Goal: Information Seeking & Learning: Learn about a topic

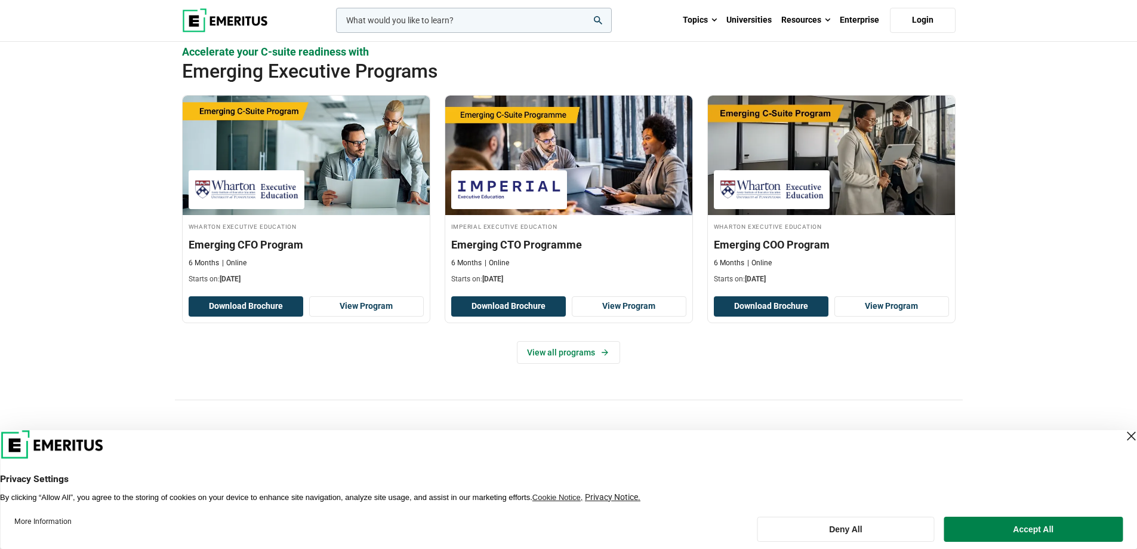
click at [1124, 436] on div "Close Layer" at bounding box center [1131, 435] width 17 height 17
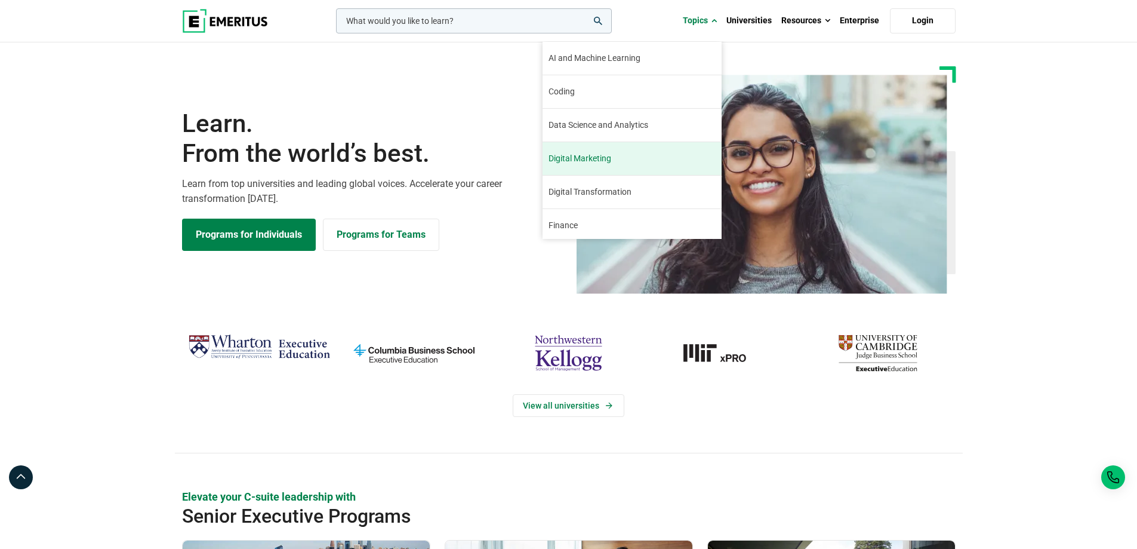
click at [670, 167] on link "Digital Marketing Digital marketing has been a booming industry since its incep…" at bounding box center [632, 158] width 179 height 33
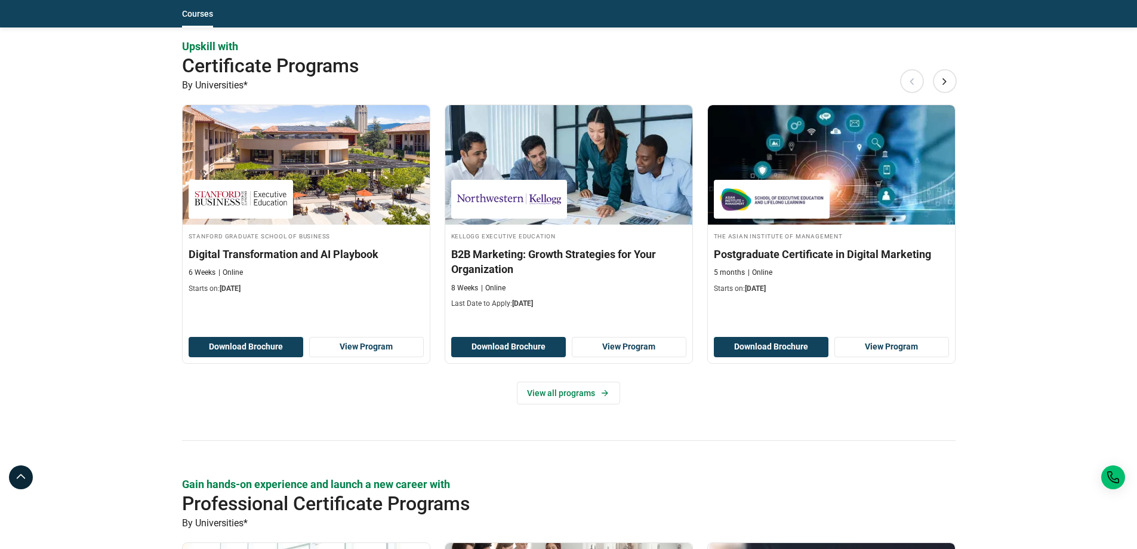
scroll to position [955, 0]
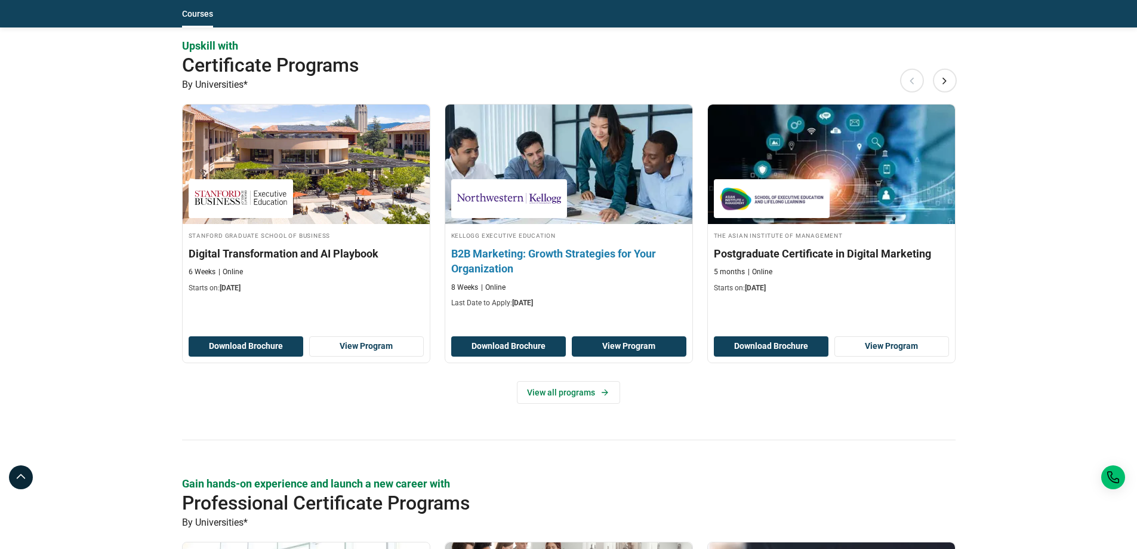
click at [660, 343] on link "View Program" at bounding box center [629, 346] width 115 height 20
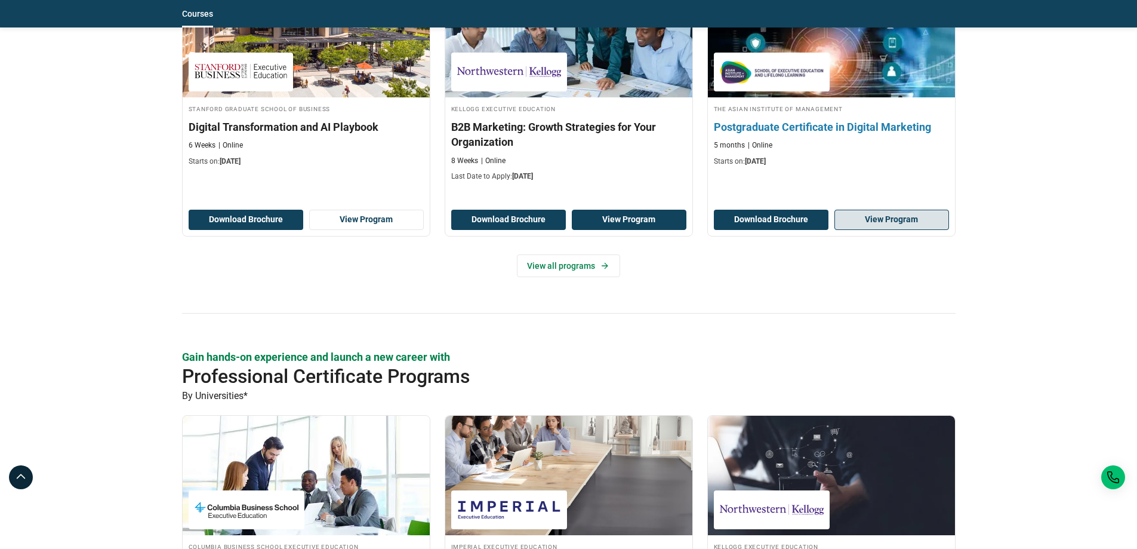
scroll to position [1075, 0]
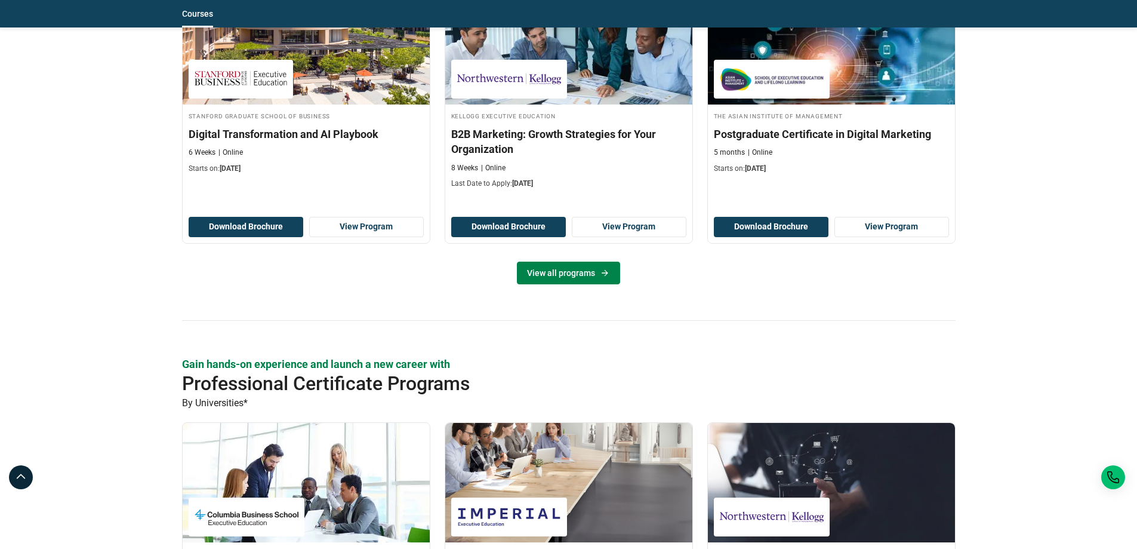
click at [576, 281] on link "View all programs" at bounding box center [568, 273] width 103 height 23
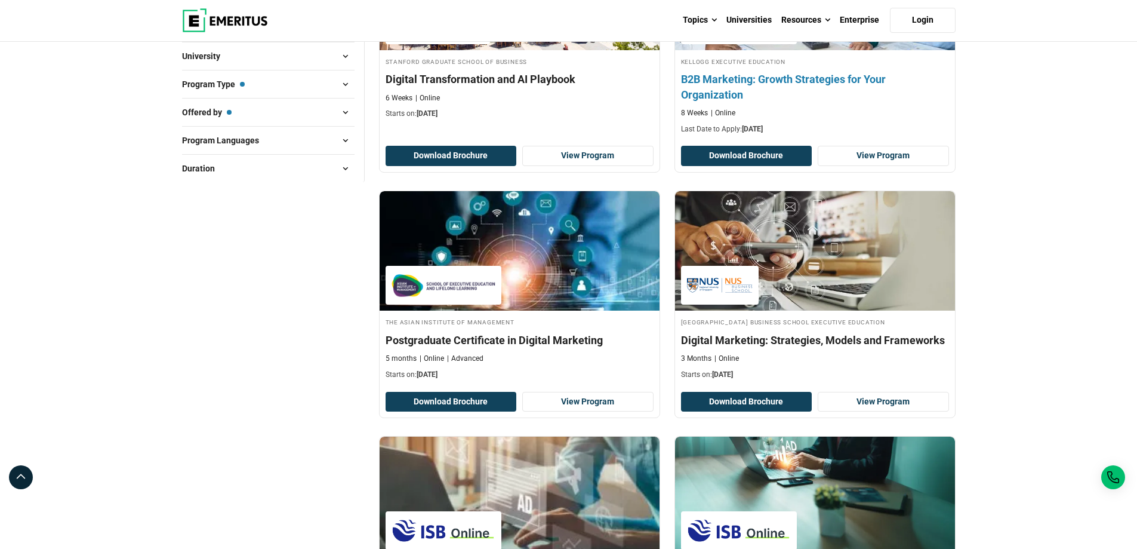
scroll to position [299, 0]
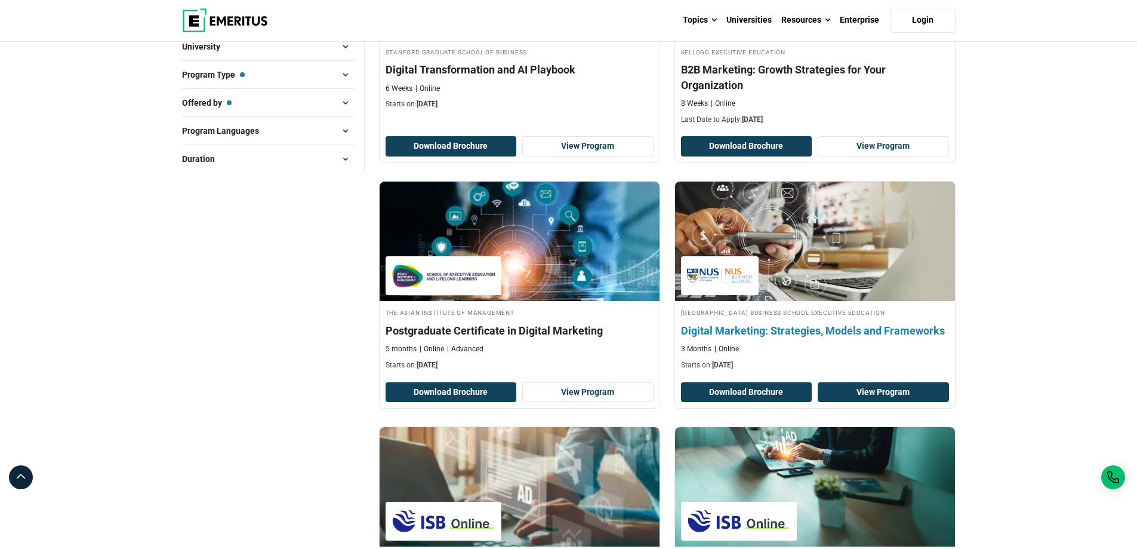
click at [893, 390] on link "View Program" at bounding box center [883, 392] width 131 height 20
